Goal: Information Seeking & Learning: Learn about a topic

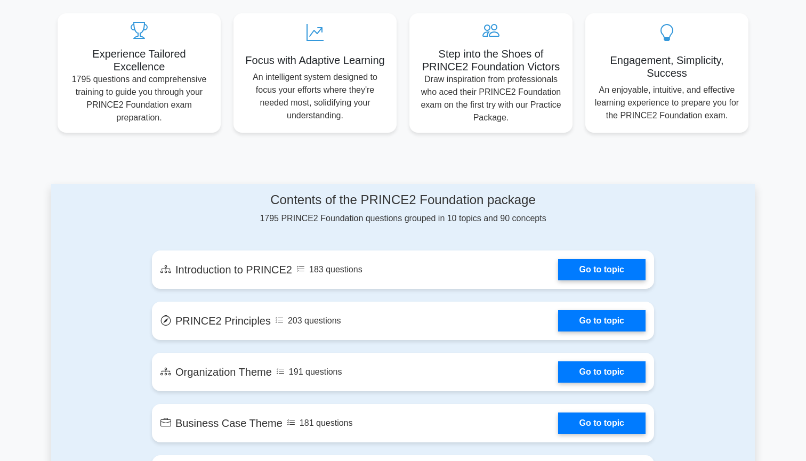
scroll to position [394, 0]
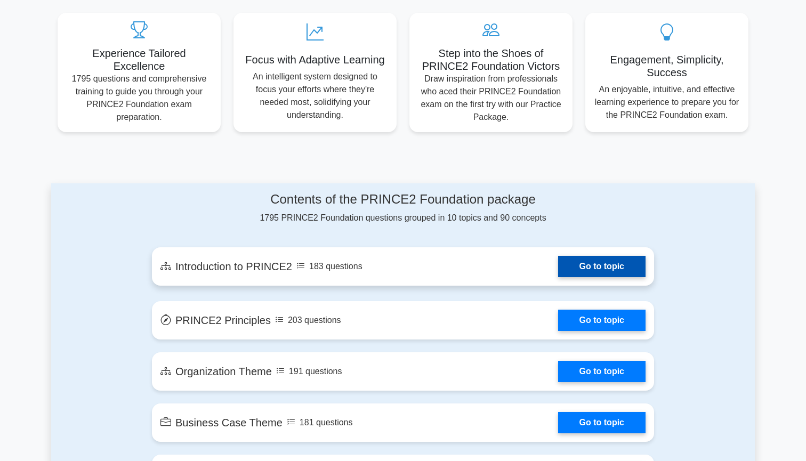
click at [610, 266] on link "Go to topic" at bounding box center [601, 266] width 87 height 21
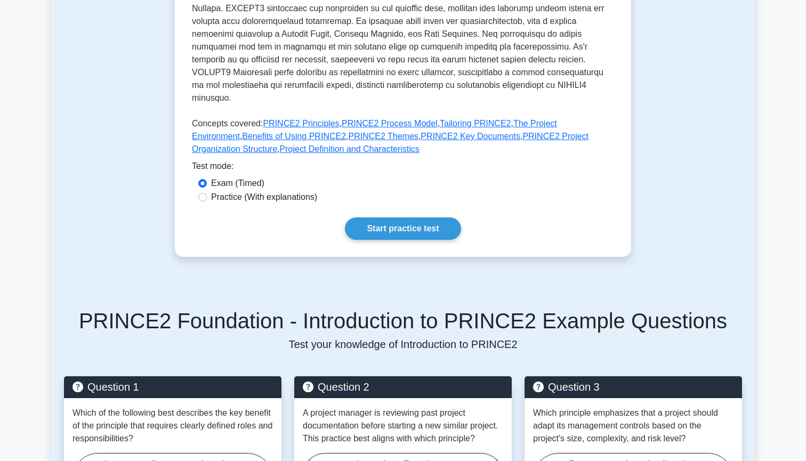
scroll to position [378, 0]
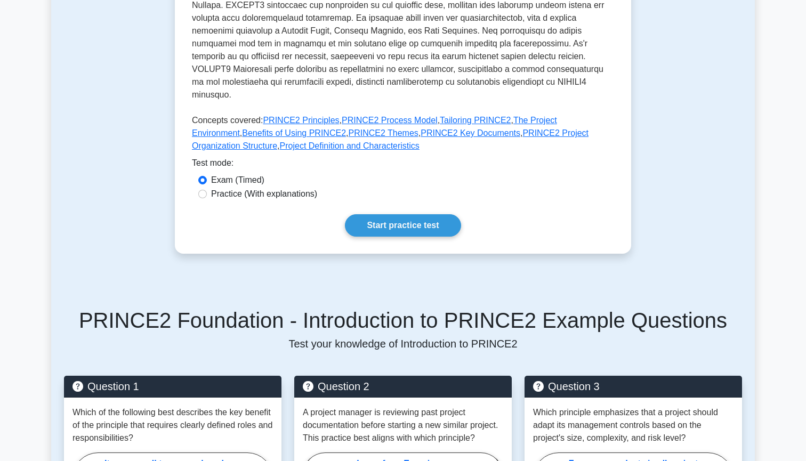
click at [269, 188] on label "Practice (With explanations)" at bounding box center [264, 194] width 106 height 13
click at [207, 190] on input "Practice (With explanations)" at bounding box center [202, 194] width 9 height 9
radio input "true"
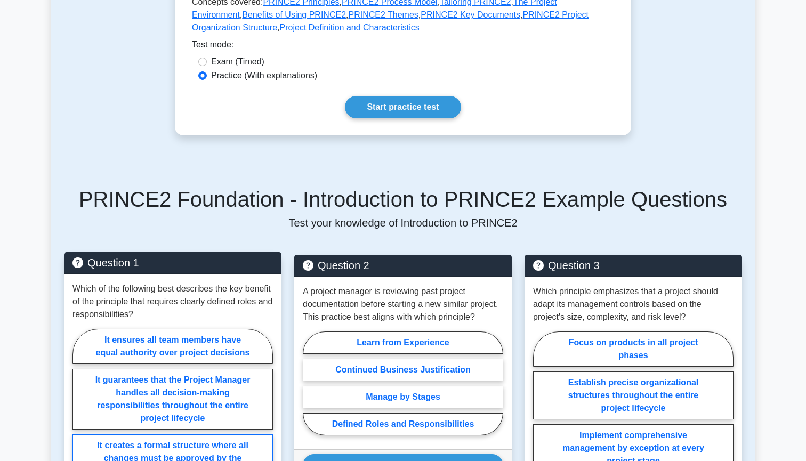
scroll to position [396, 0]
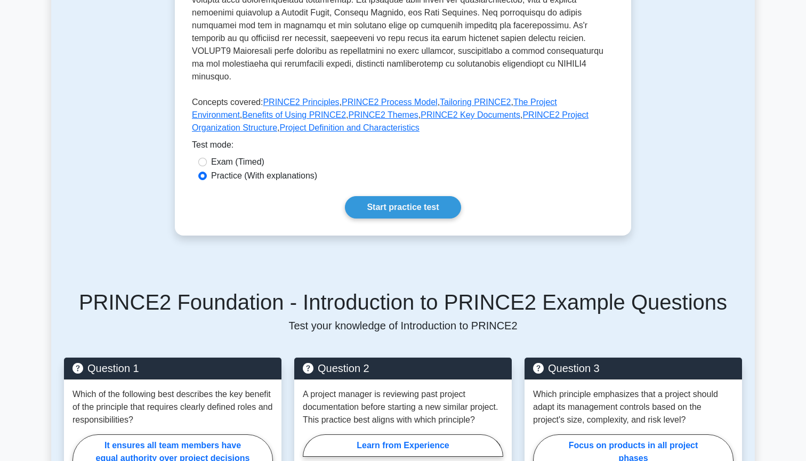
click at [232, 156] on label "Exam (Timed)" at bounding box center [237, 162] width 53 height 13
click at [207, 158] on input "Exam (Timed)" at bounding box center [202, 162] width 9 height 9
radio input "true"
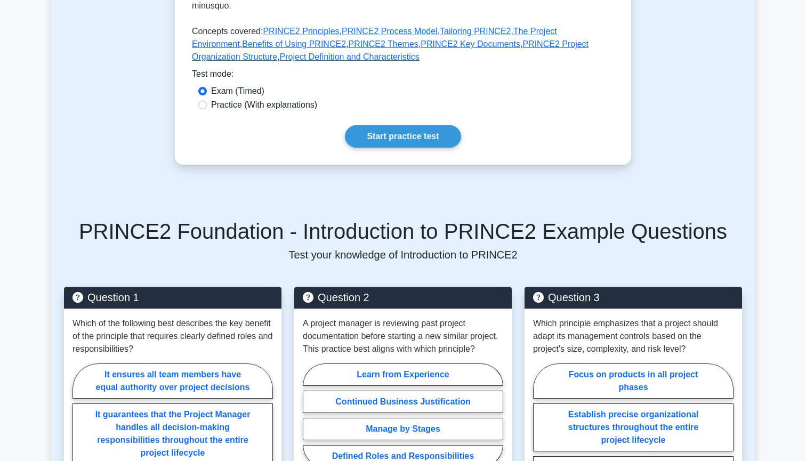
scroll to position [474, 0]
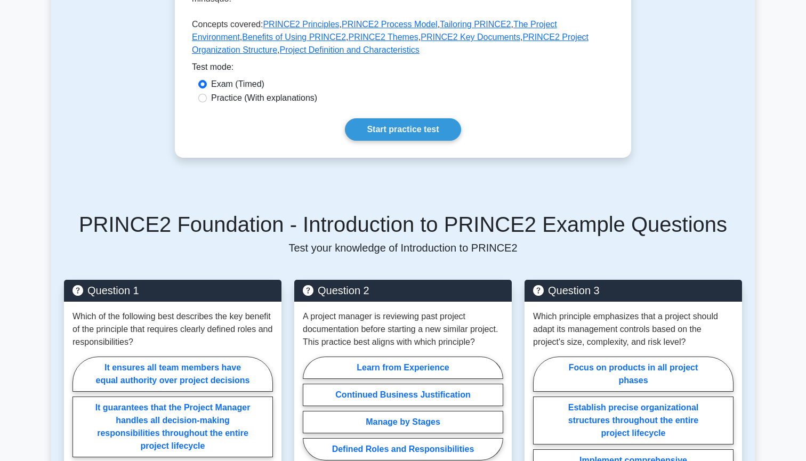
click at [251, 92] on label "Practice (With explanations)" at bounding box center [264, 98] width 106 height 13
click at [207, 94] on input "Practice (With explanations)" at bounding box center [202, 98] width 9 height 9
radio input "true"
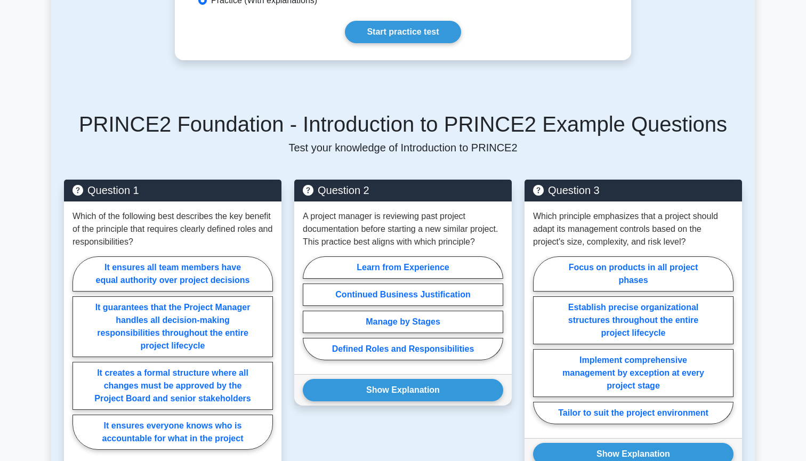
scroll to position [570, 0]
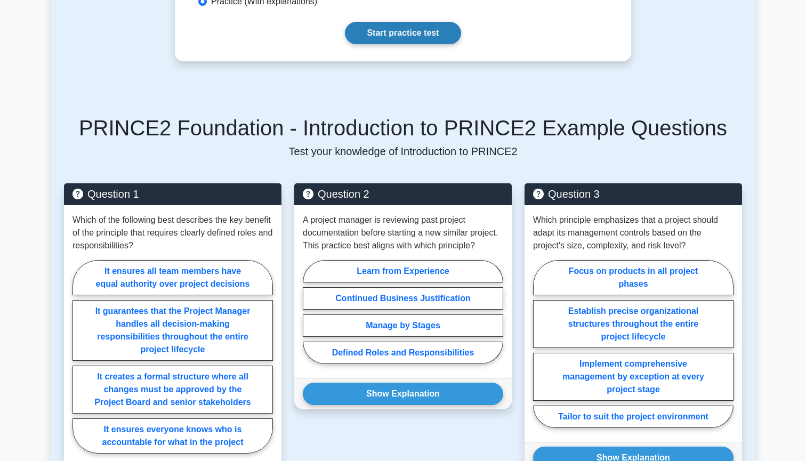
click at [392, 22] on link "Start practice test" at bounding box center [403, 33] width 116 height 22
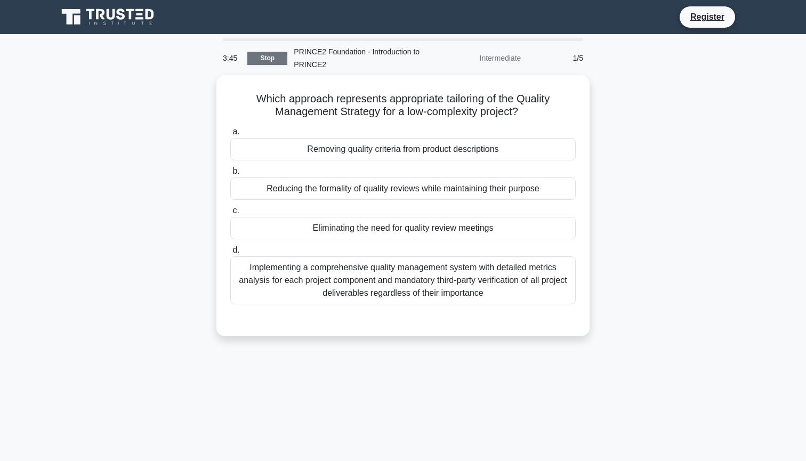
click at [271, 58] on link "Stop" at bounding box center [267, 58] width 40 height 13
